Goal: Find specific page/section: Find specific page/section

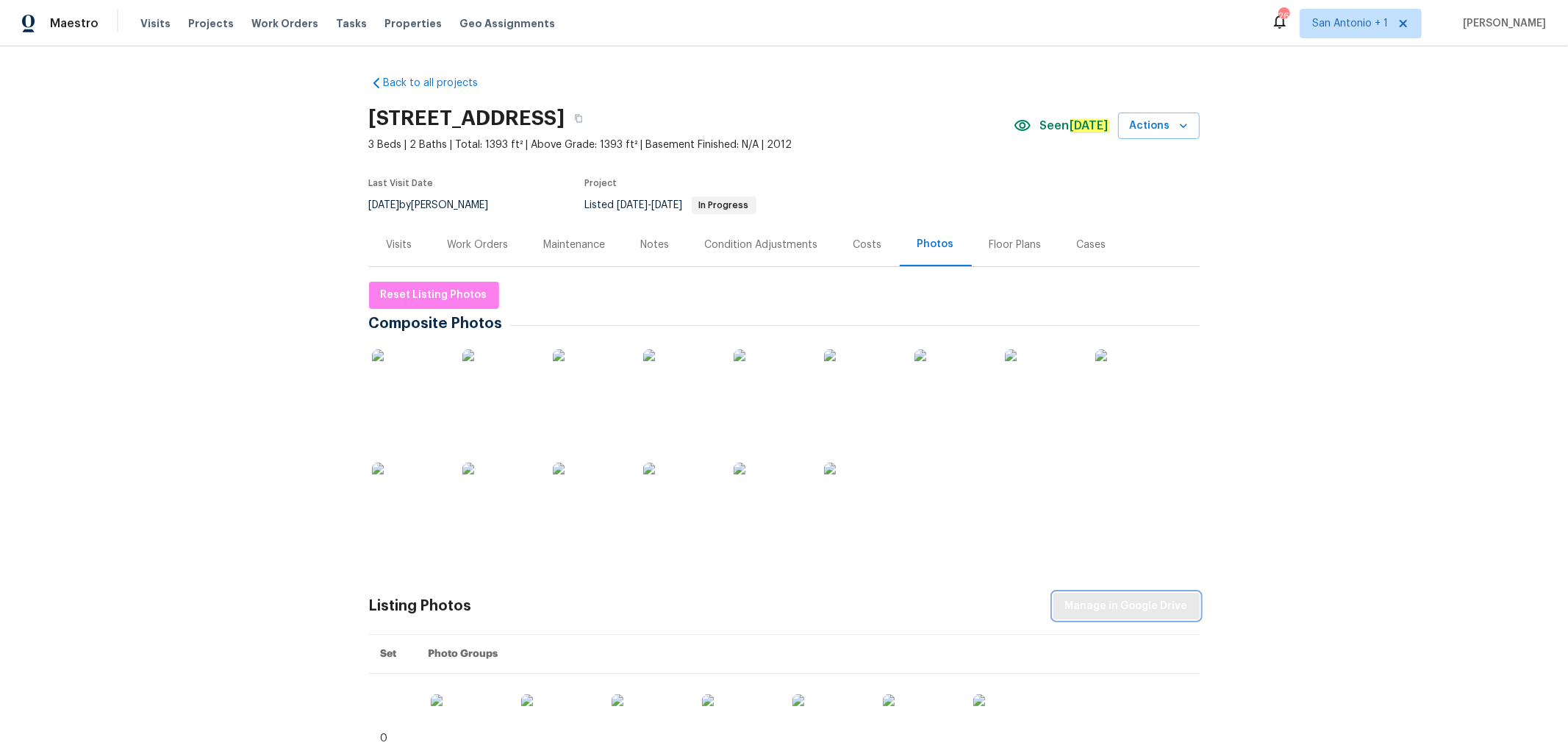
click at [1099, 599] on span "Manage in Google Drive" at bounding box center [1127, 606] width 123 height 19
drag, startPoint x: 755, startPoint y: 112, endPoint x: 349, endPoint y: 111, distance: 406.0
click at [349, 111] on div "Back to all projects 9534 Lookover Bay, Converse, TX 78109 3 Beds | 2 Baths | T…" at bounding box center [784, 398] width 1568 height 705
copy h2 "9534 Lookover Bay, Converse, TX 78109"
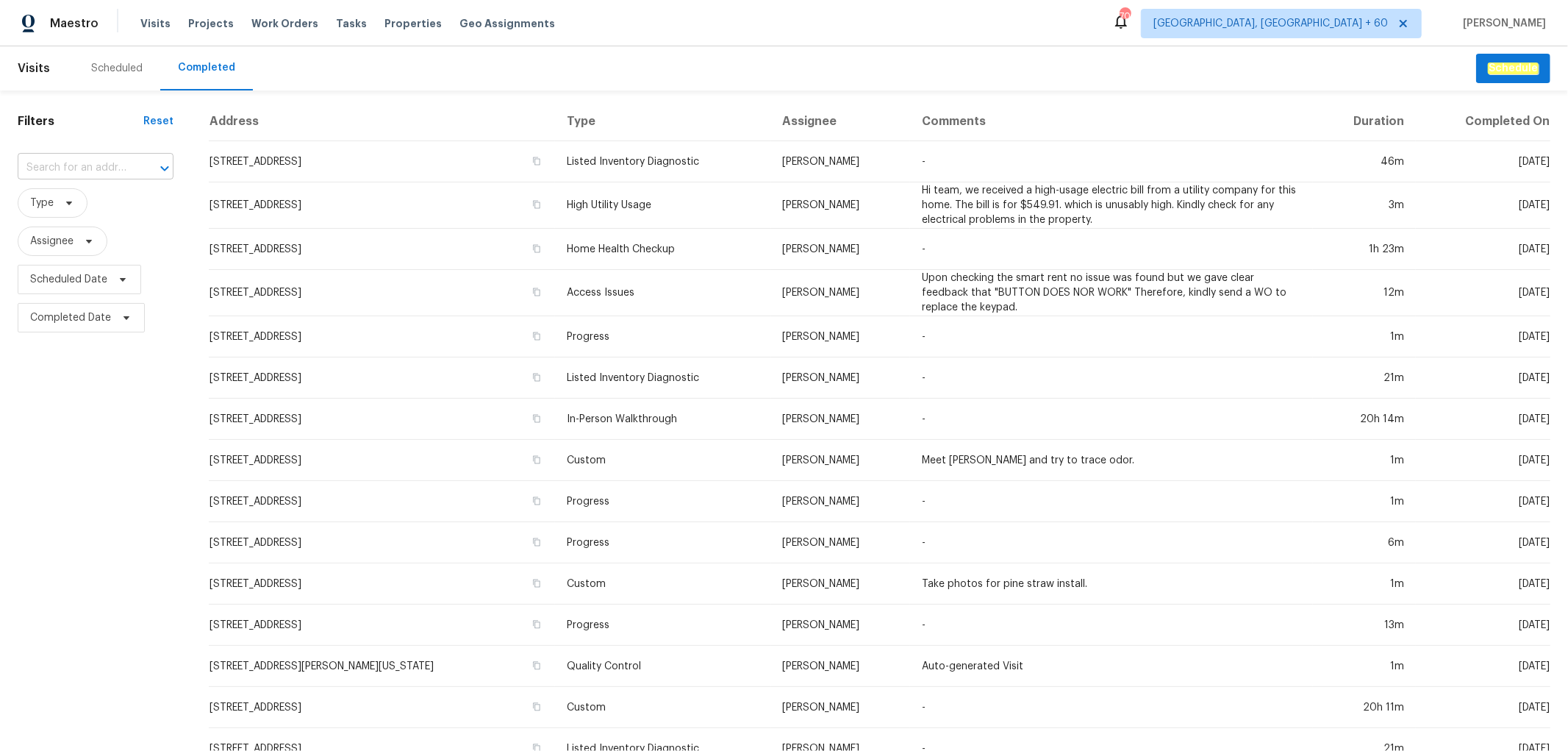
click at [69, 164] on input "text" at bounding box center [75, 167] width 114 height 22
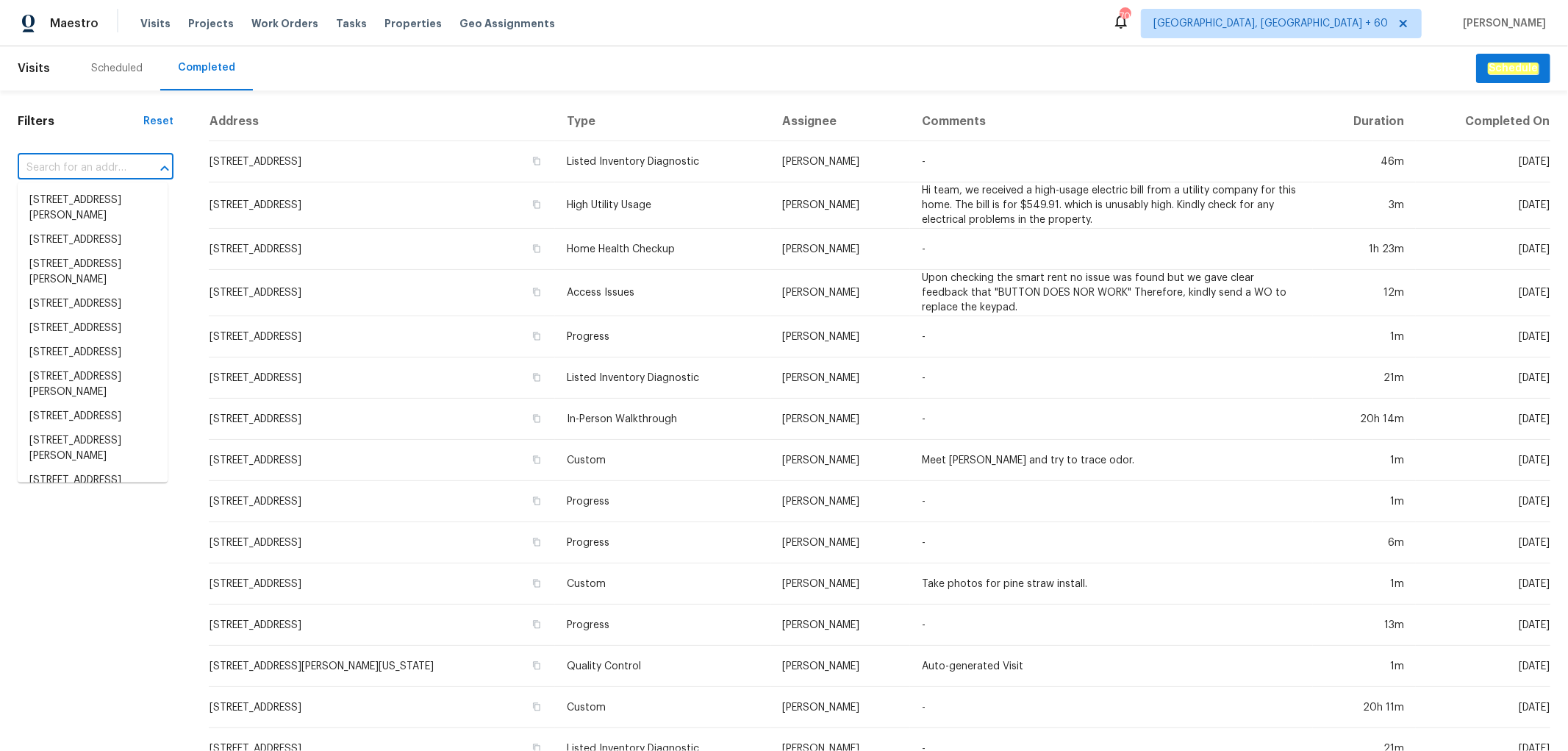
paste input "953 S Ridgecrest Cir, Anaheim, CA 92807"
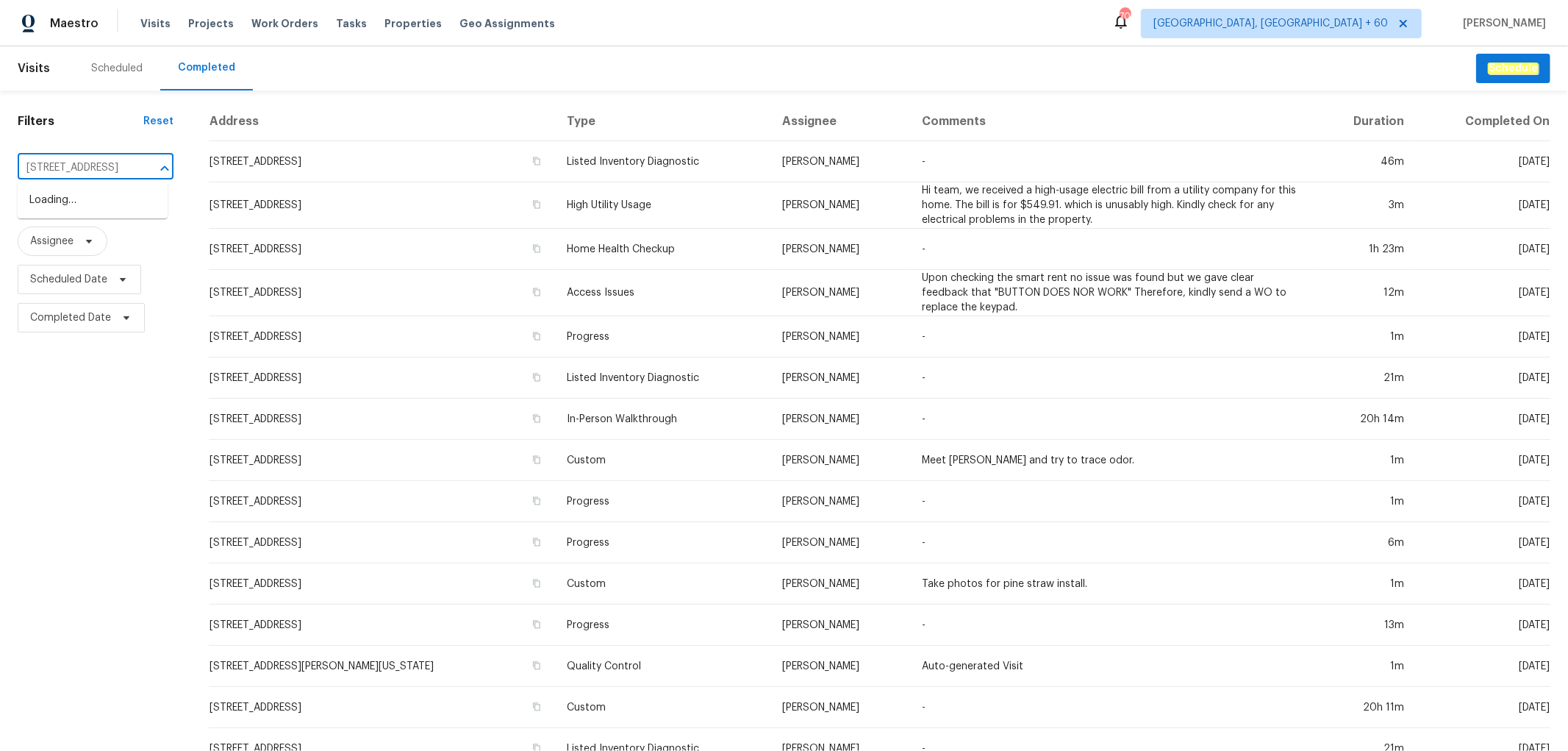
scroll to position [0, 98]
type input "953 S Ridgecrest Cir, Anaheim, CA 92807"
click at [121, 170] on input "text" at bounding box center [75, 167] width 114 height 22
paste input "953 S Ridgecrest Cir, Anaheim, CA 92807"
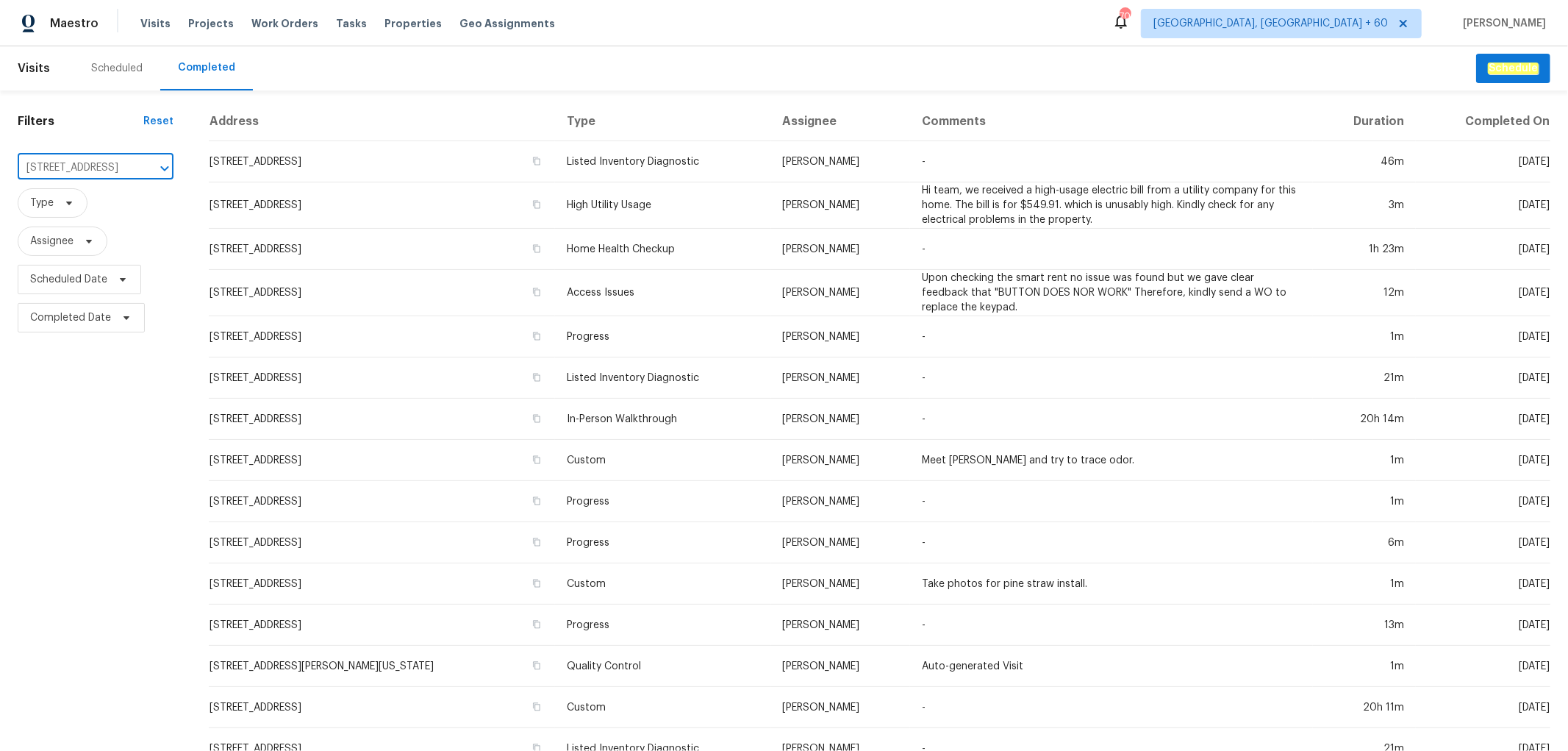
scroll to position [0, 98]
type input "953 S Ridgecrest Cir, Anaheim, CA 92807"
click at [103, 201] on li "953 S Ridgecrest Cir, Anaheim, CA 92807" at bounding box center [93, 200] width 150 height 24
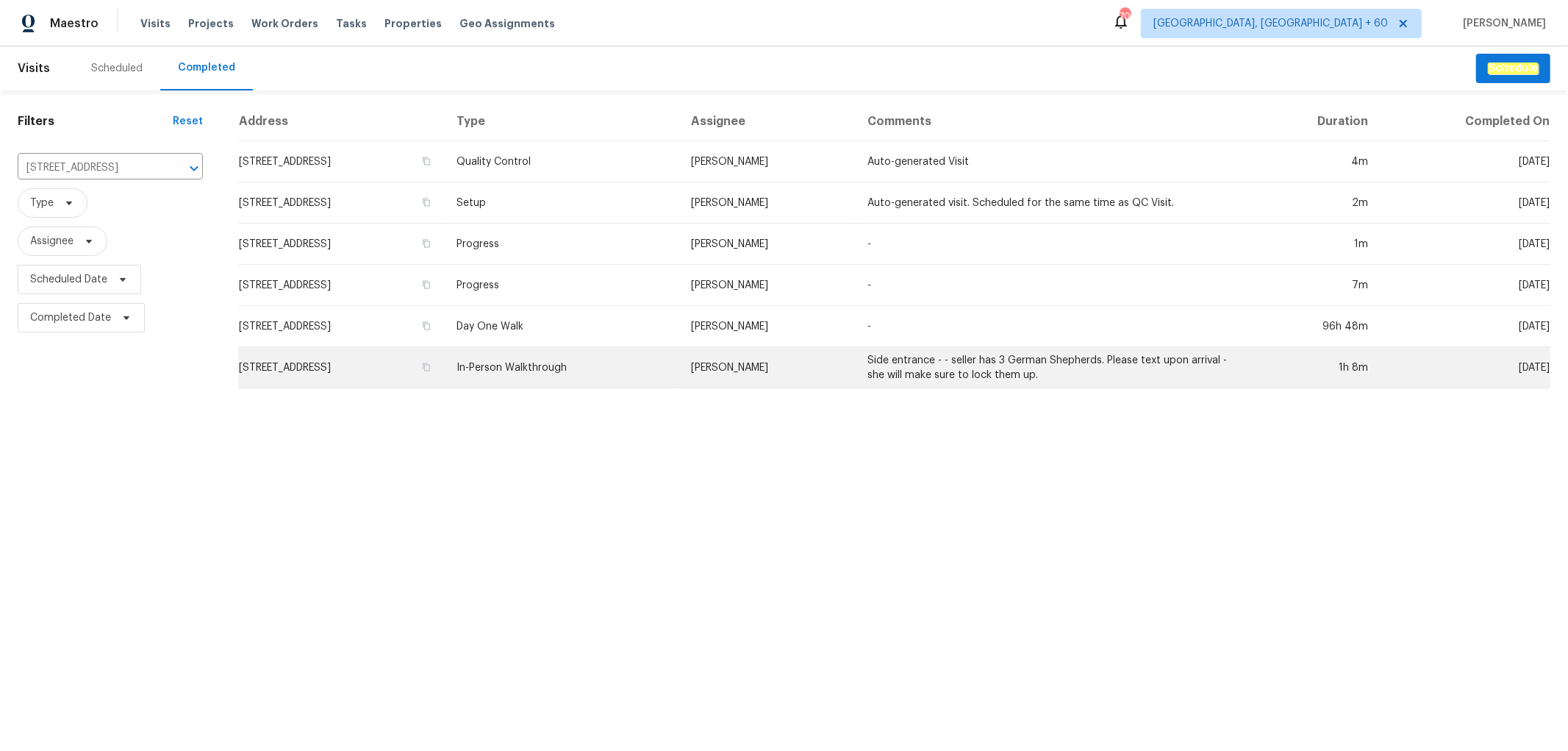
click at [679, 361] on td "In-Person Walkthrough" at bounding box center [561, 367] width 234 height 41
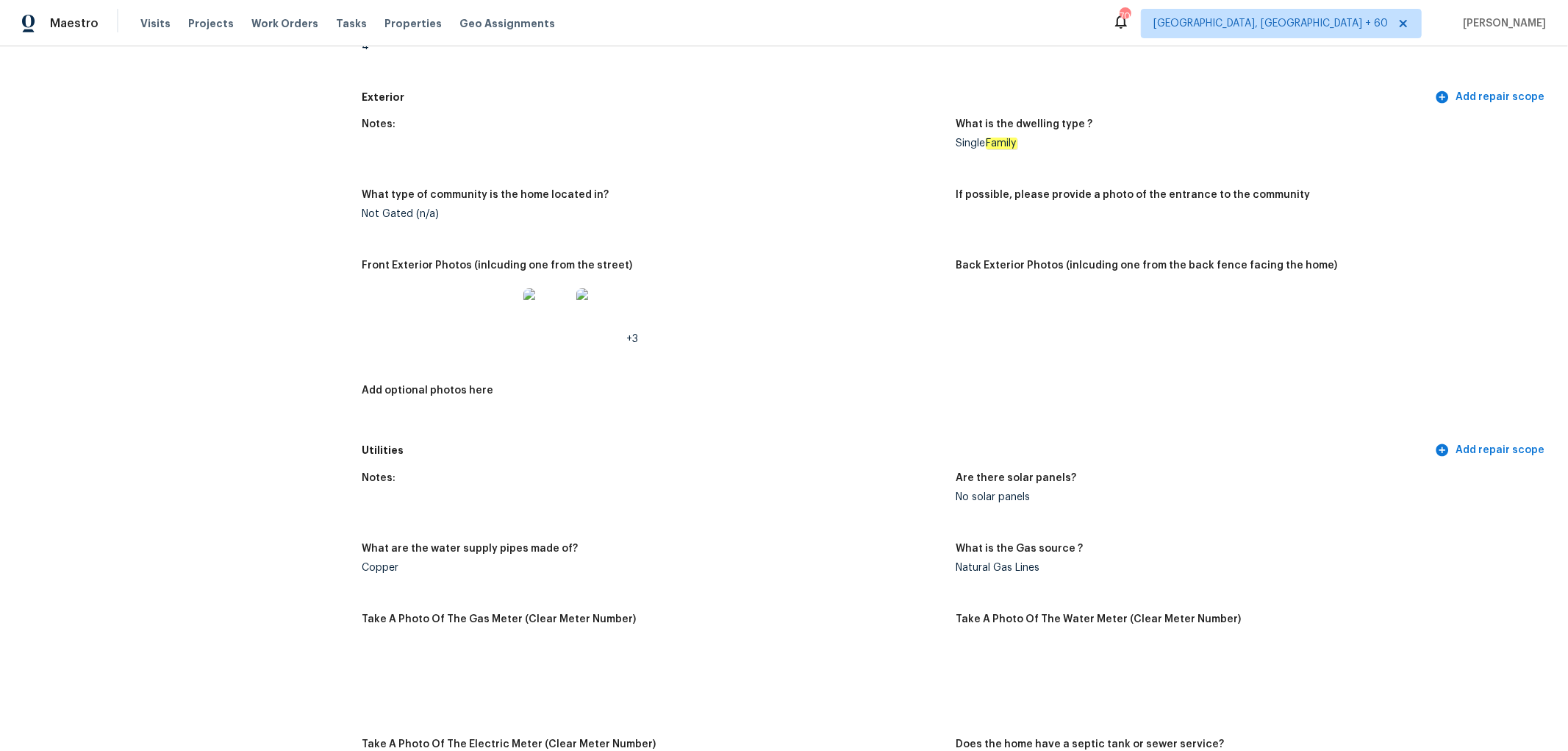
scroll to position [490, 0]
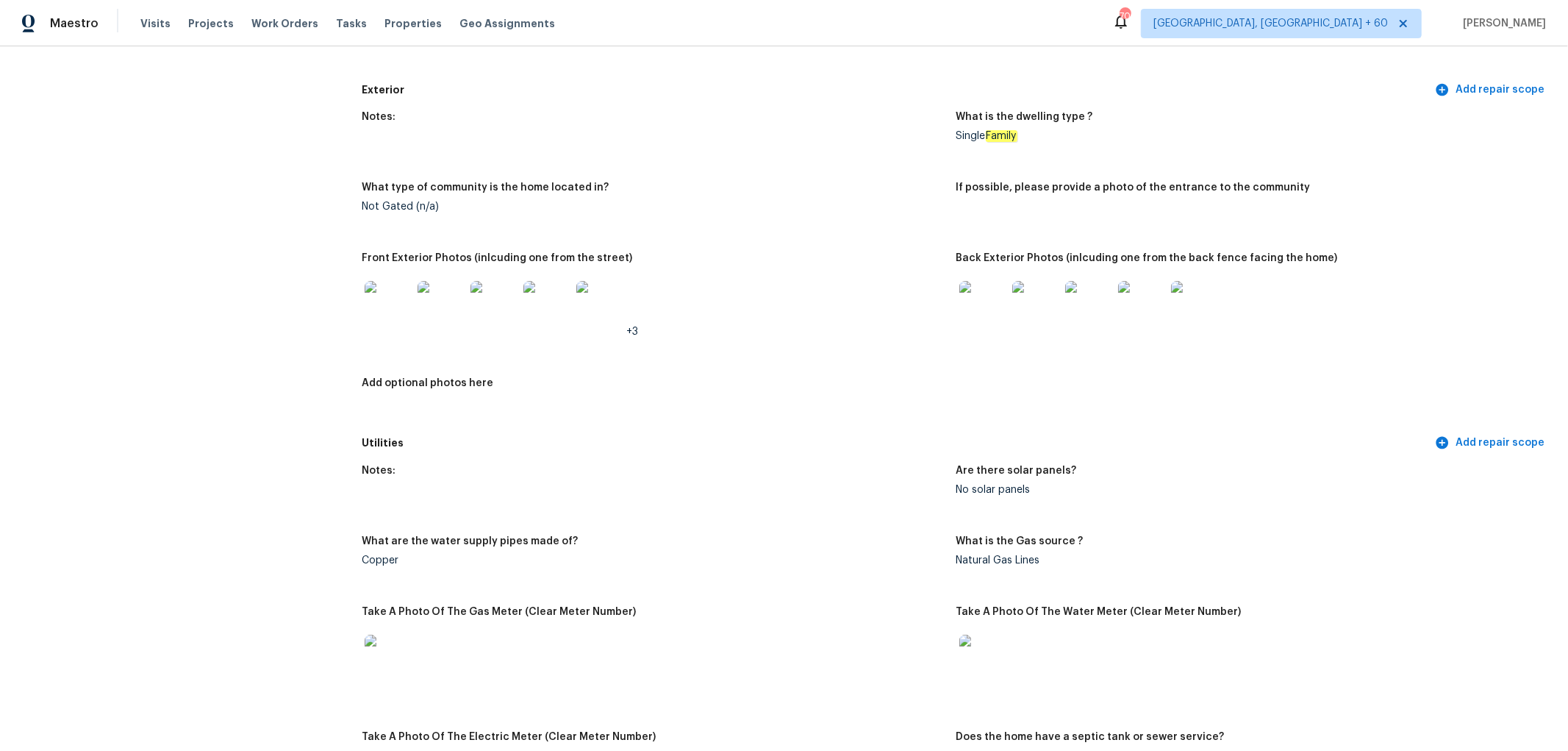
click at [966, 303] on img at bounding box center [983, 304] width 47 height 47
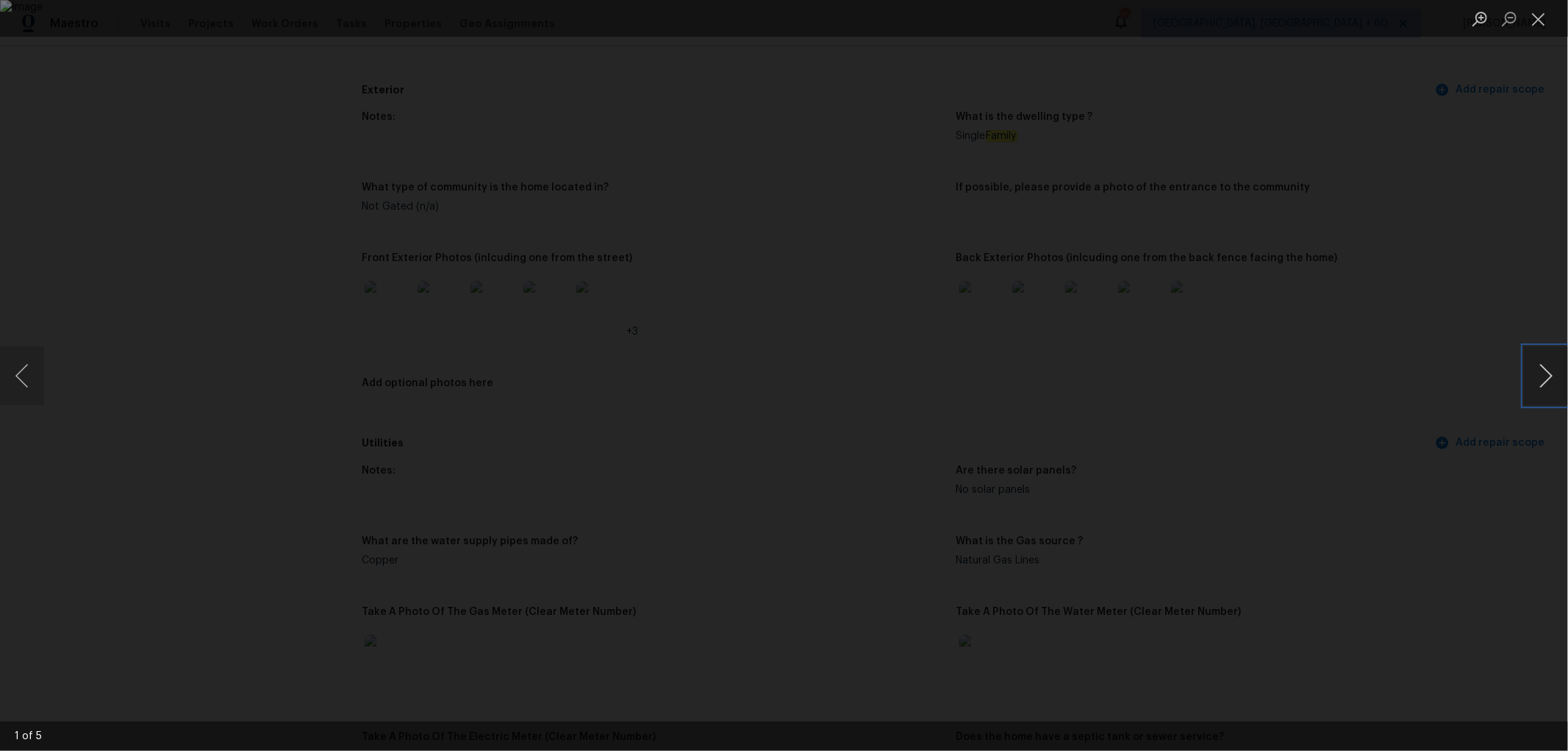
click at [1539, 376] on button "Next image" at bounding box center [1546, 376] width 44 height 59
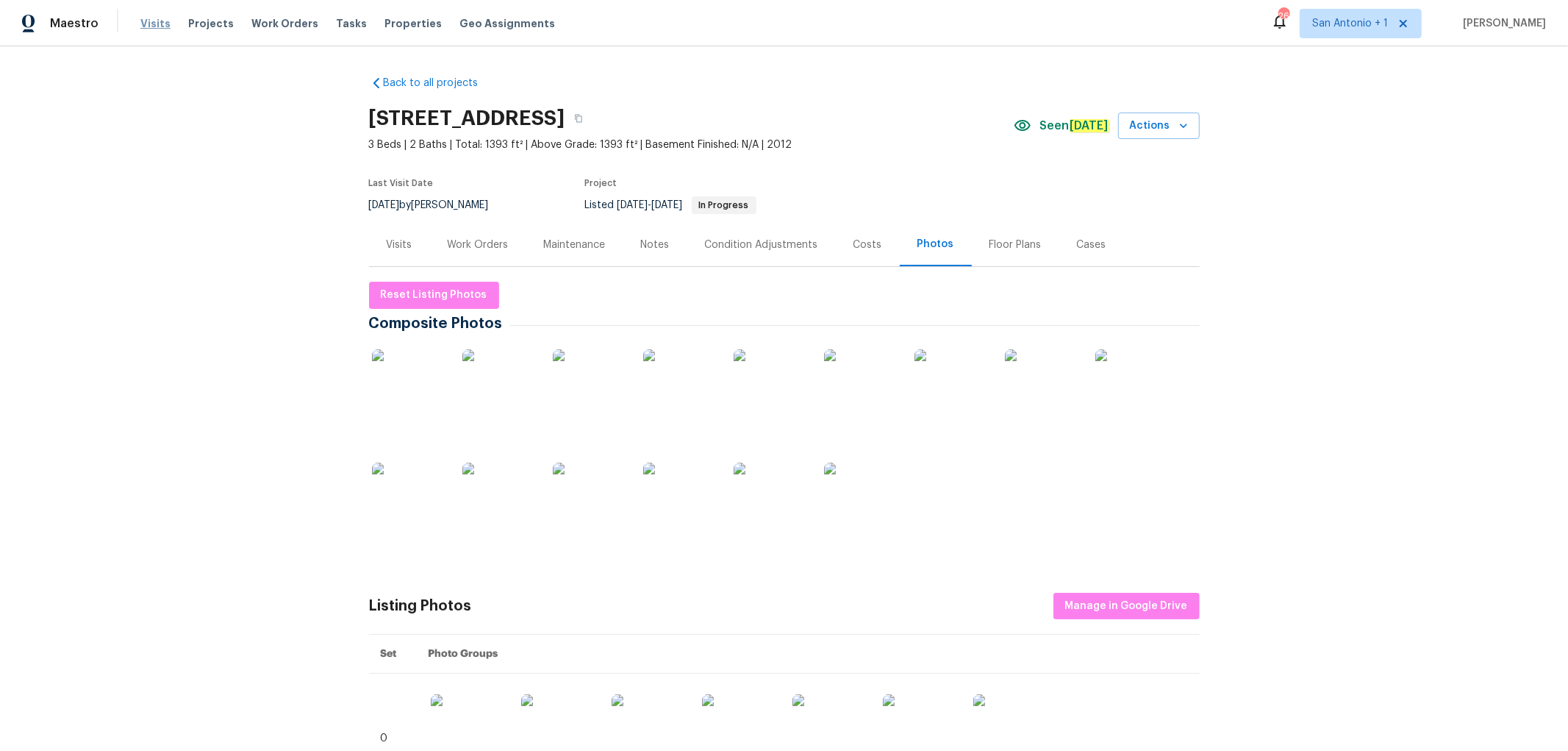
click at [160, 26] on span "Visits" at bounding box center [155, 23] width 30 height 15
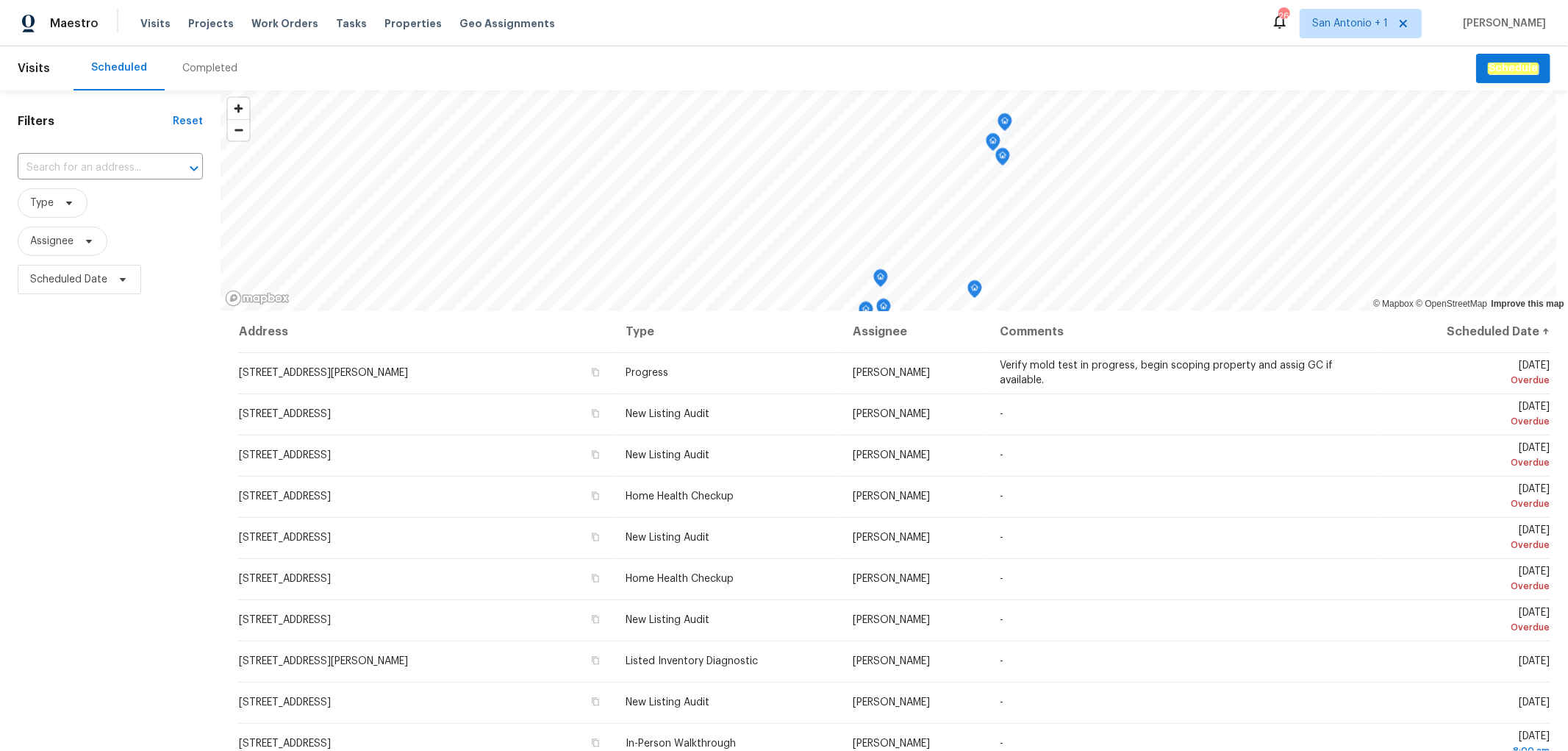
click at [227, 63] on div "Completed" at bounding box center [210, 68] width 55 height 15
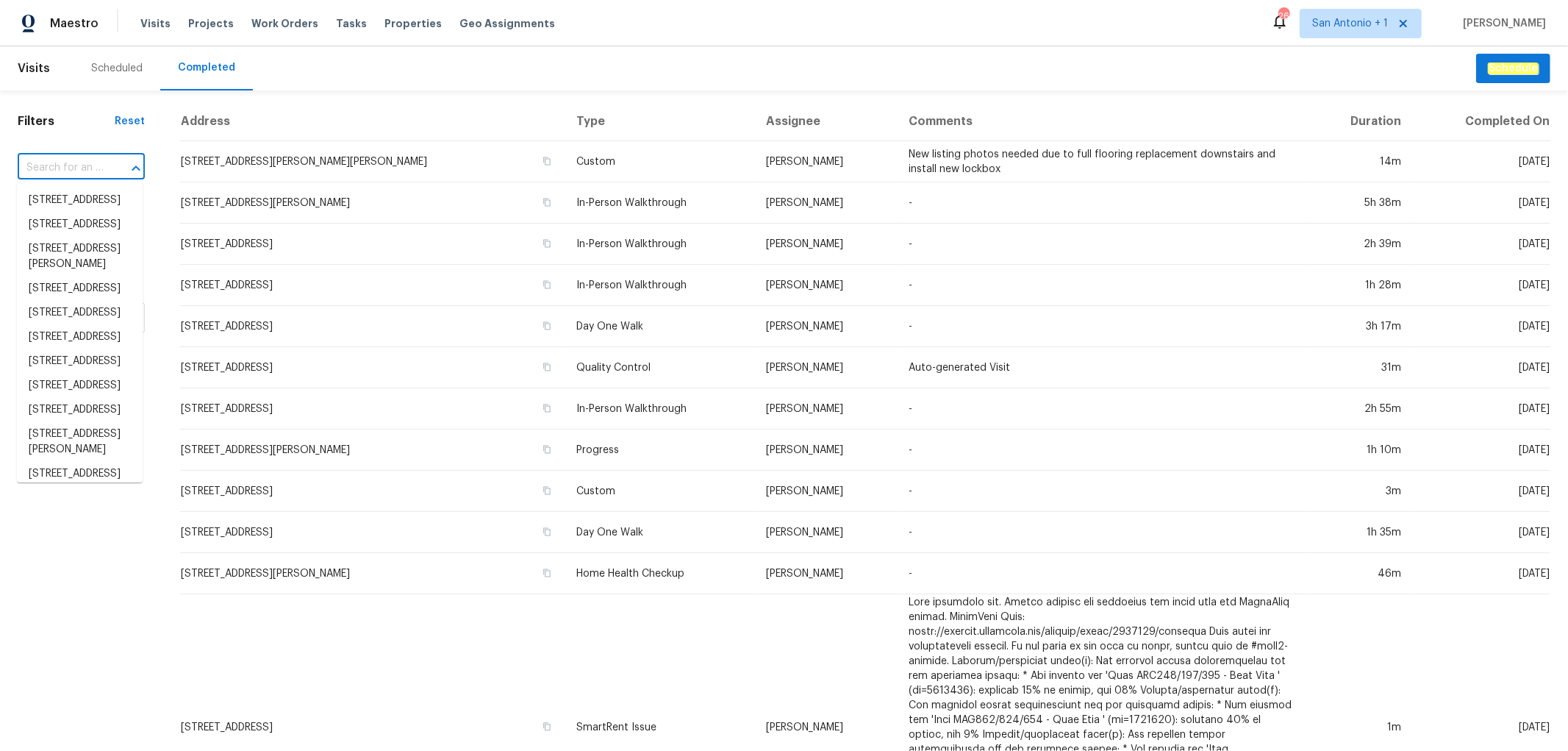
click at [59, 167] on input "text" at bounding box center [60, 167] width 86 height 22
paste input "541 Triple Crown, Schertz, TX 78108"
type input "541 Triple Crown, Schertz, TX 78108"
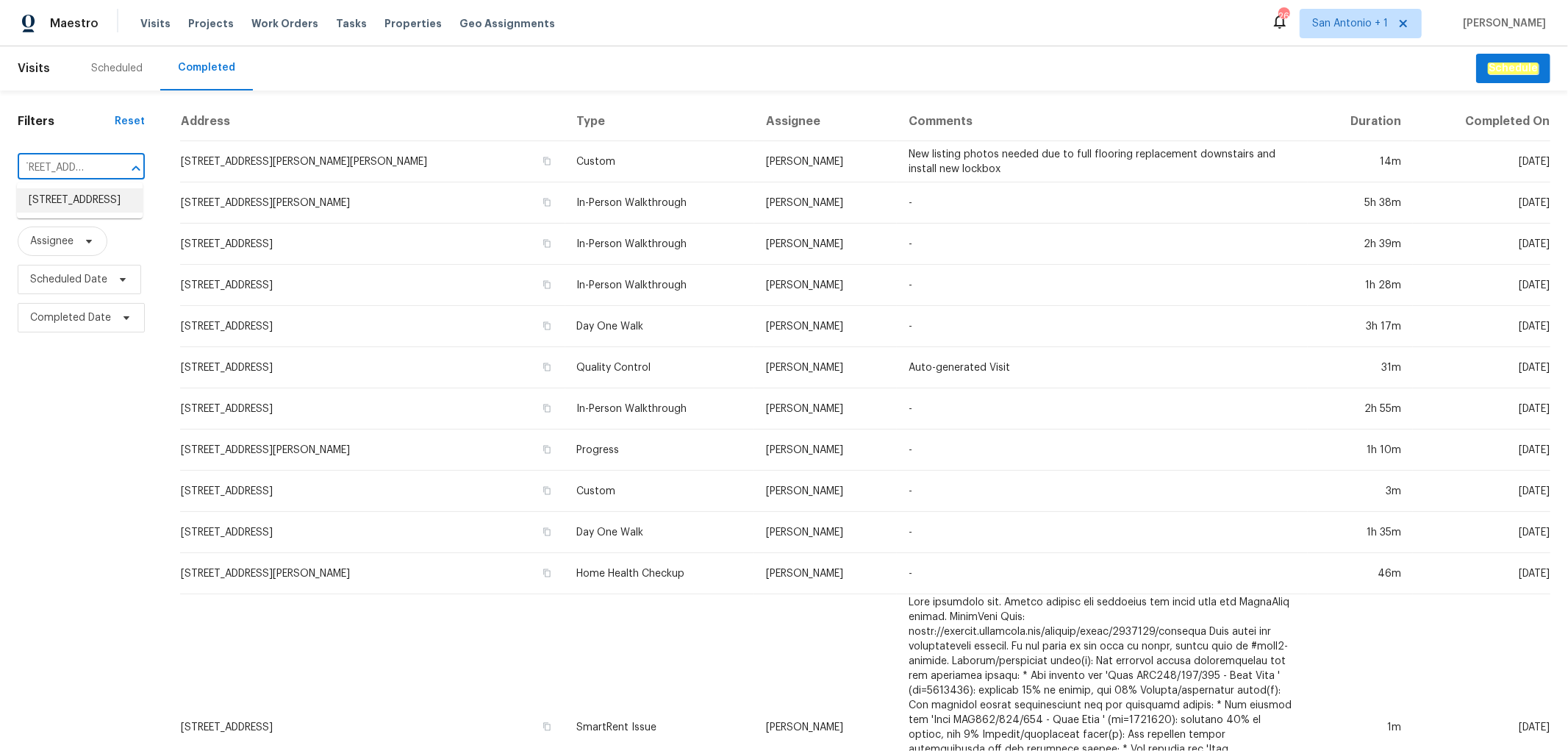
click at [67, 213] on li "541 Triple Crown, Schertz, TX 78108" at bounding box center [80, 200] width 126 height 24
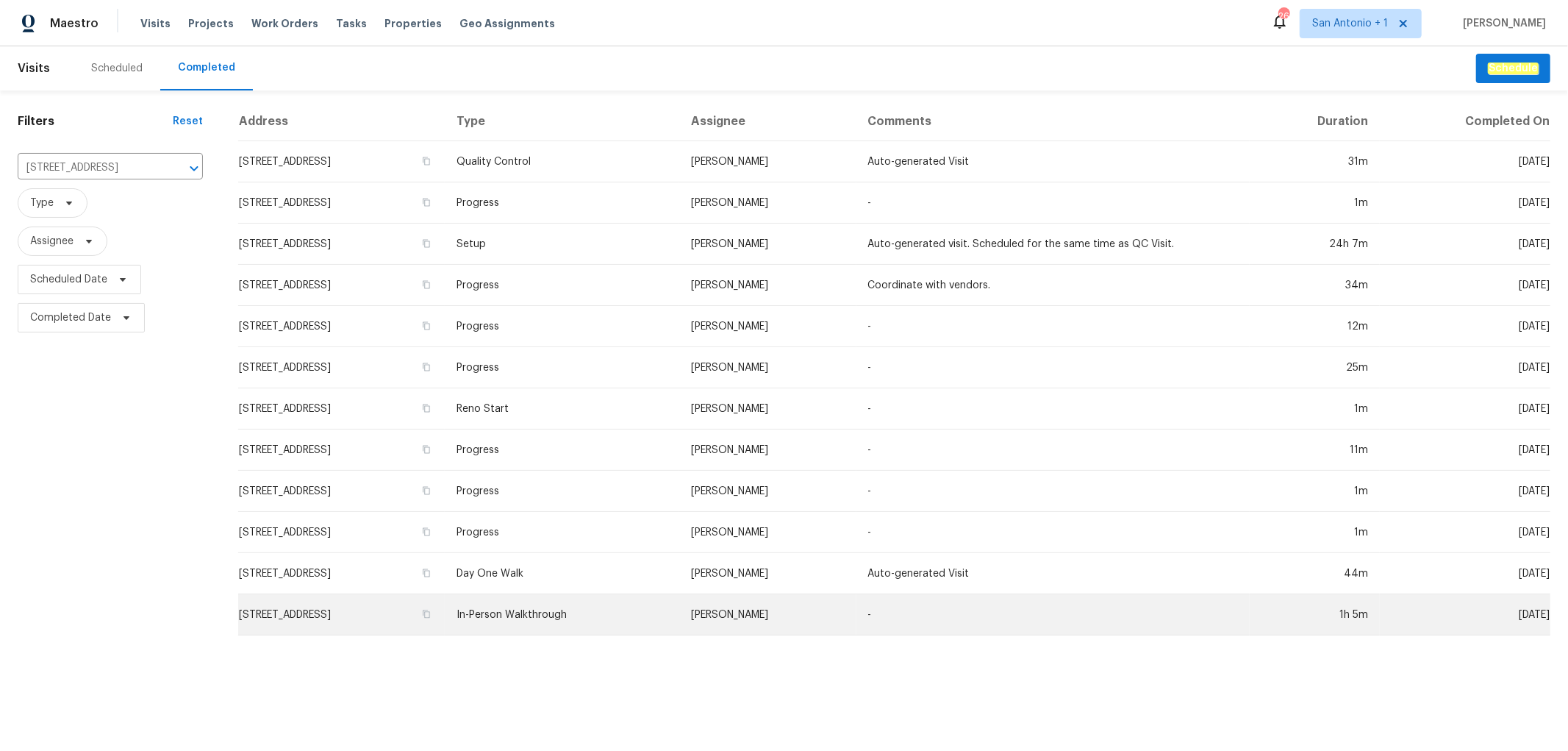
click at [637, 633] on td "In-Person Walkthrough" at bounding box center [561, 614] width 234 height 41
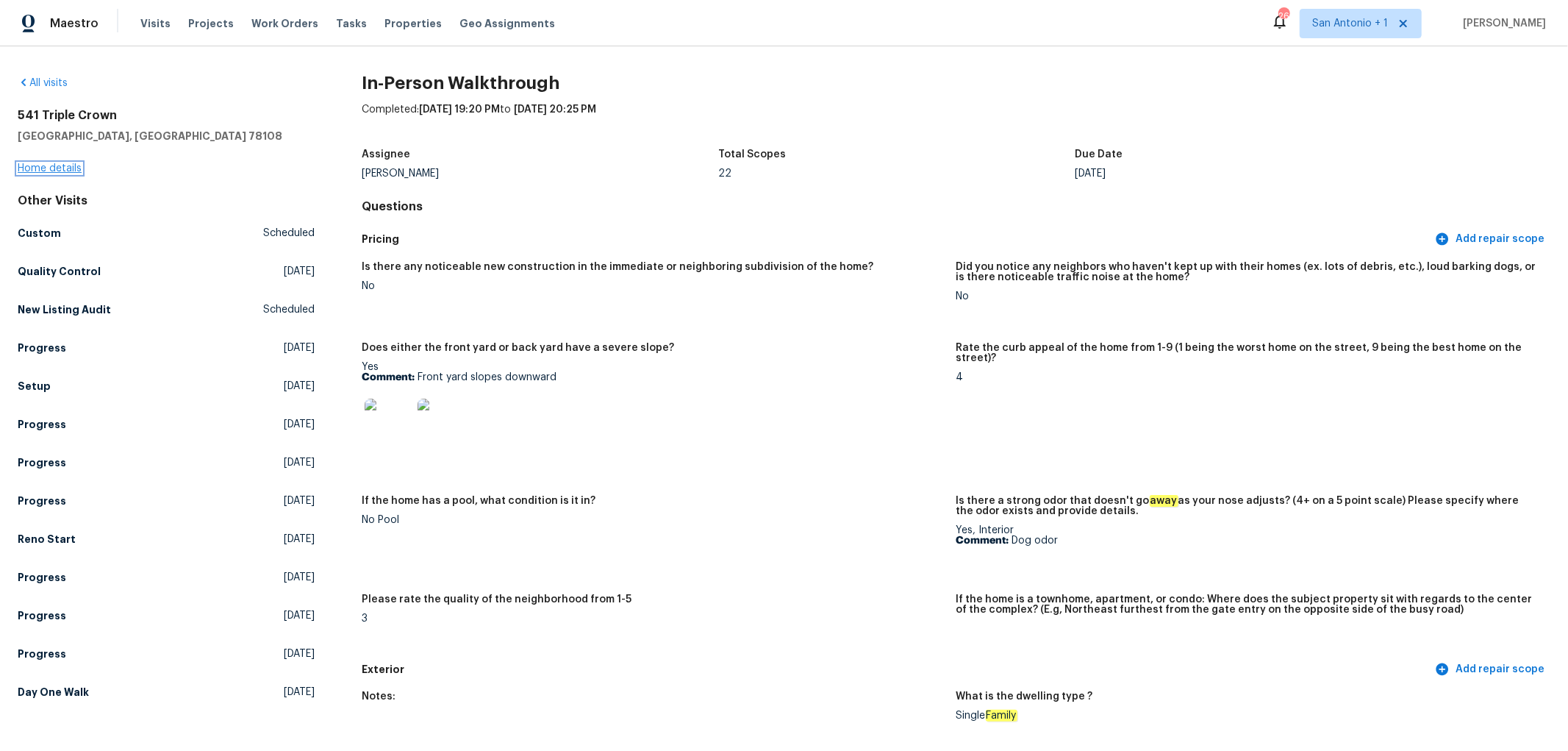
click at [50, 167] on link "Home details" at bounding box center [49, 168] width 64 height 10
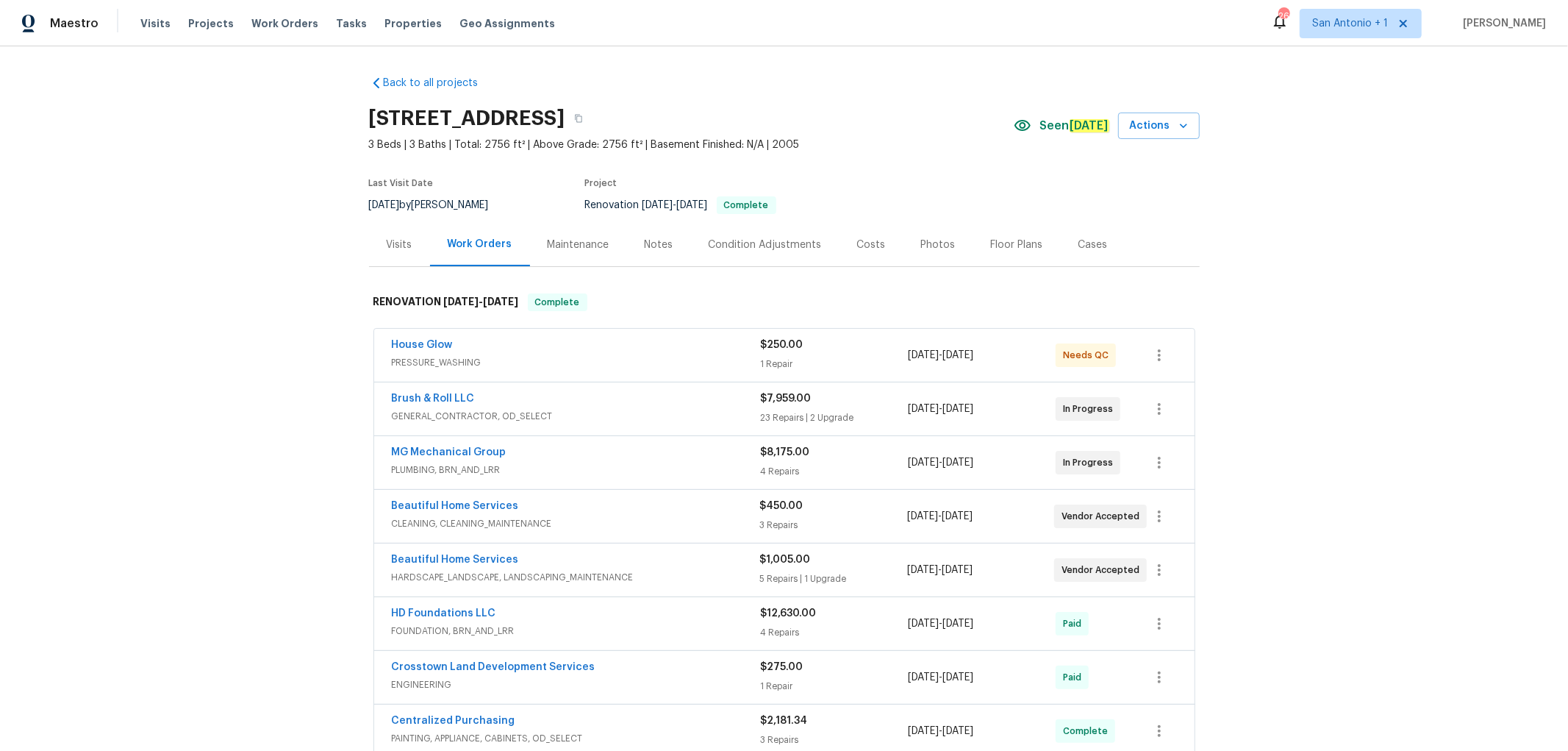
click at [934, 251] on div "Photos" at bounding box center [938, 244] width 35 height 15
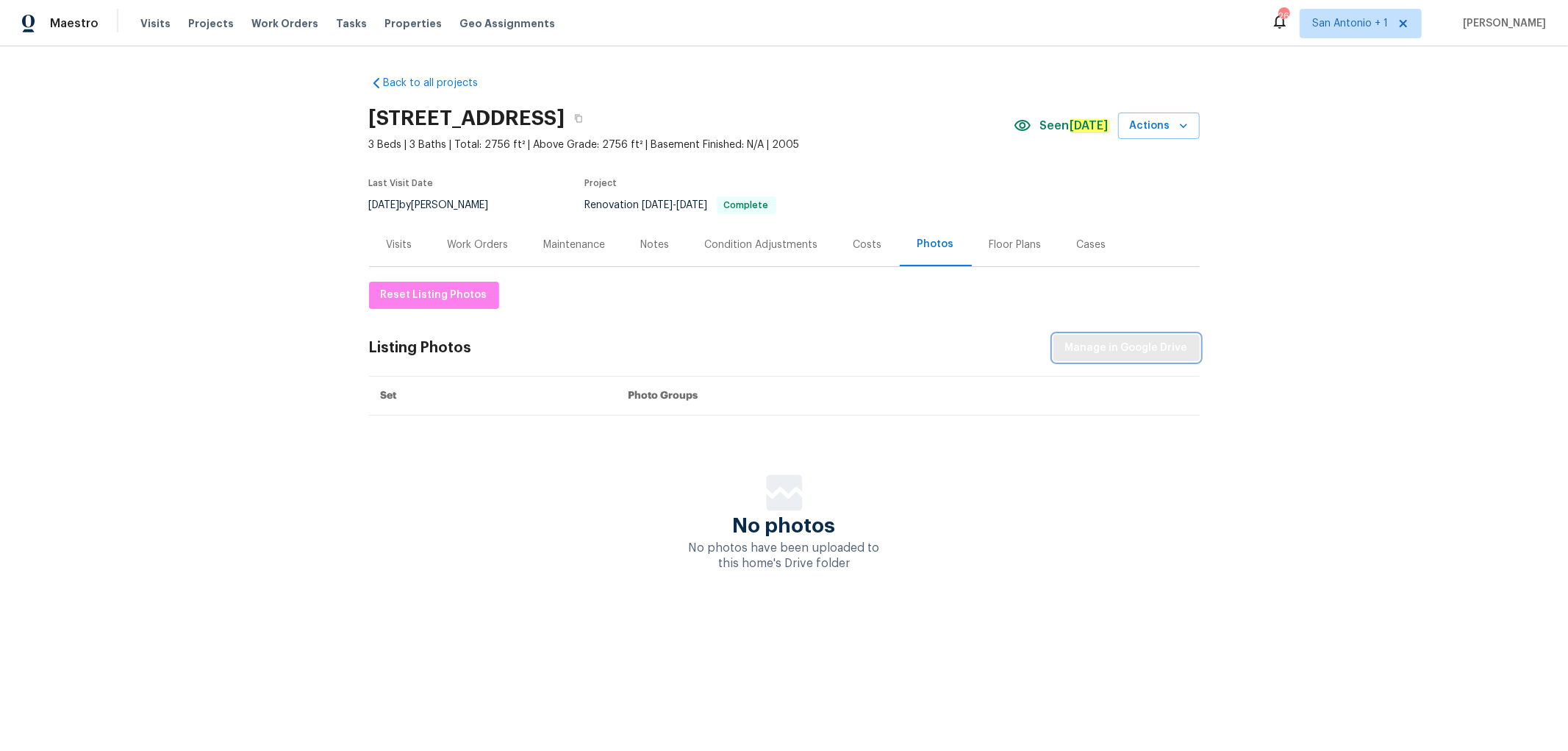
click at [1153, 344] on span "Manage in Google Drive" at bounding box center [1127, 348] width 123 height 19
